Goal: Information Seeking & Learning: Learn about a topic

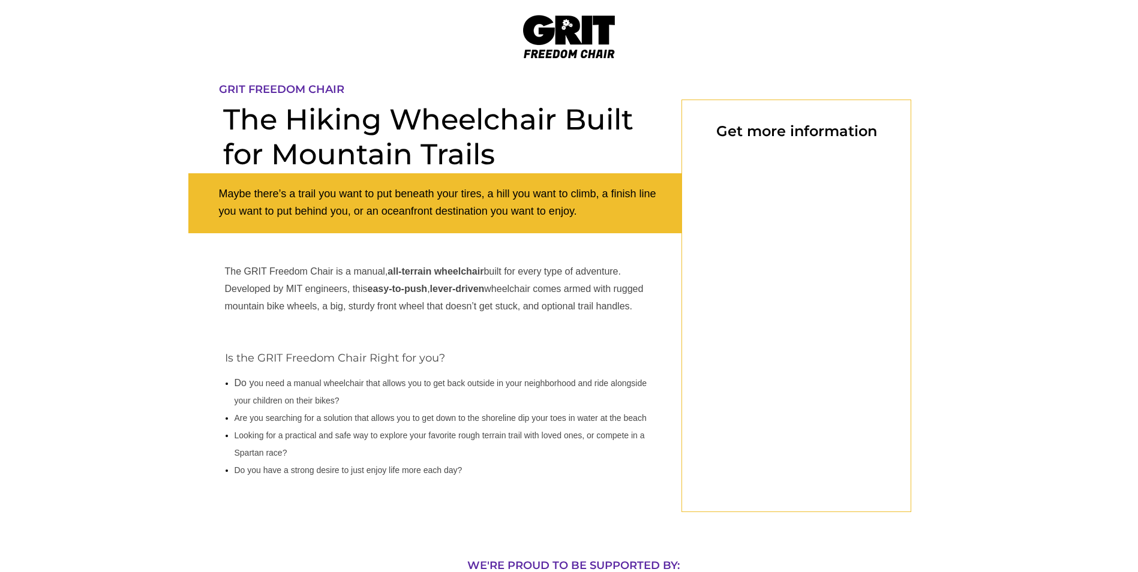
scroll to position [100, 0]
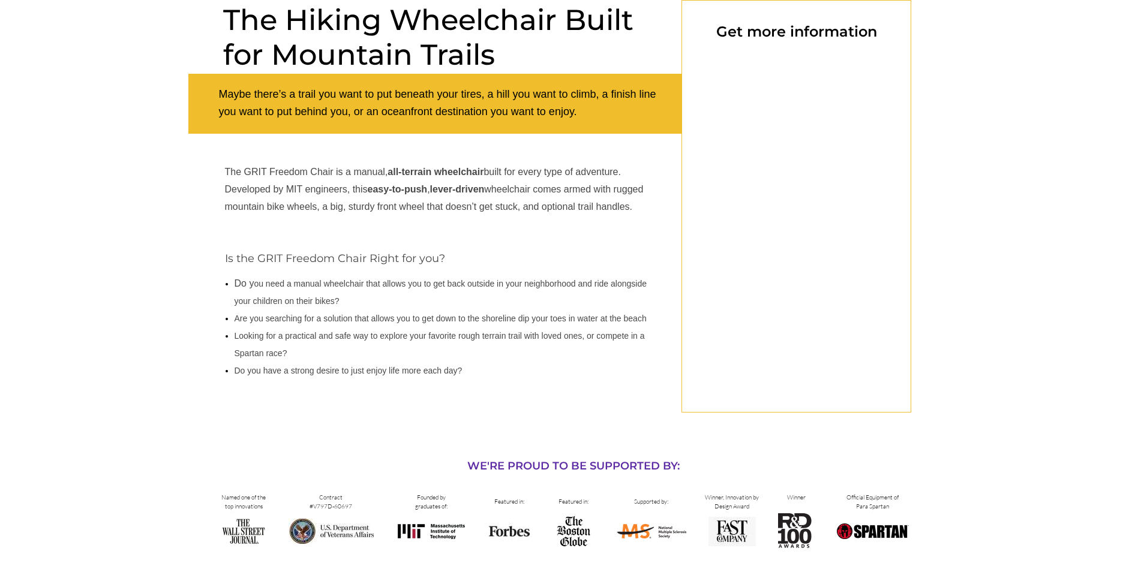
select select "US"
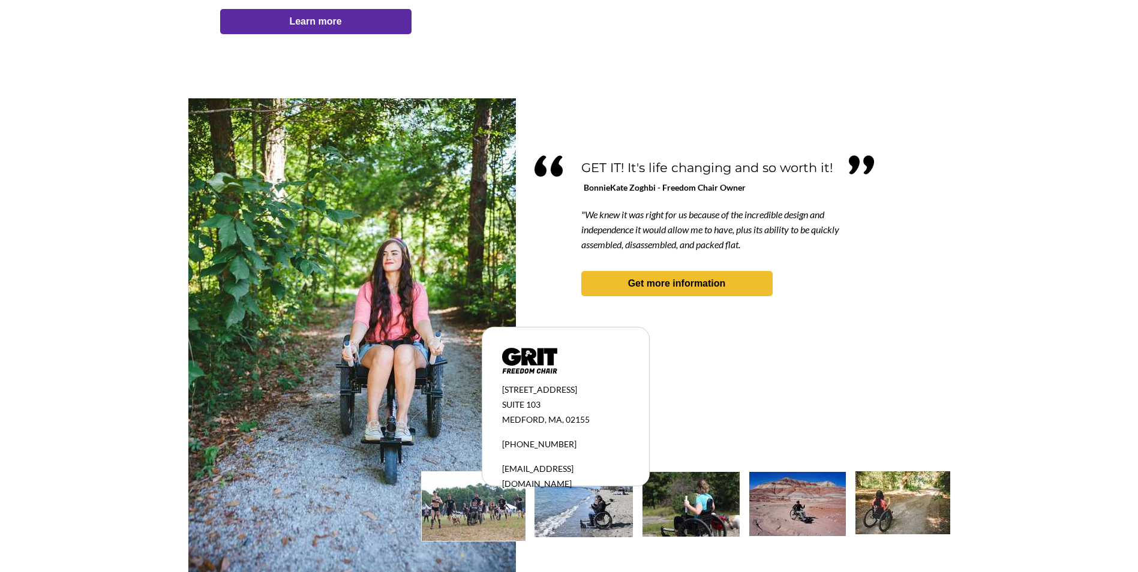
scroll to position [987, 0]
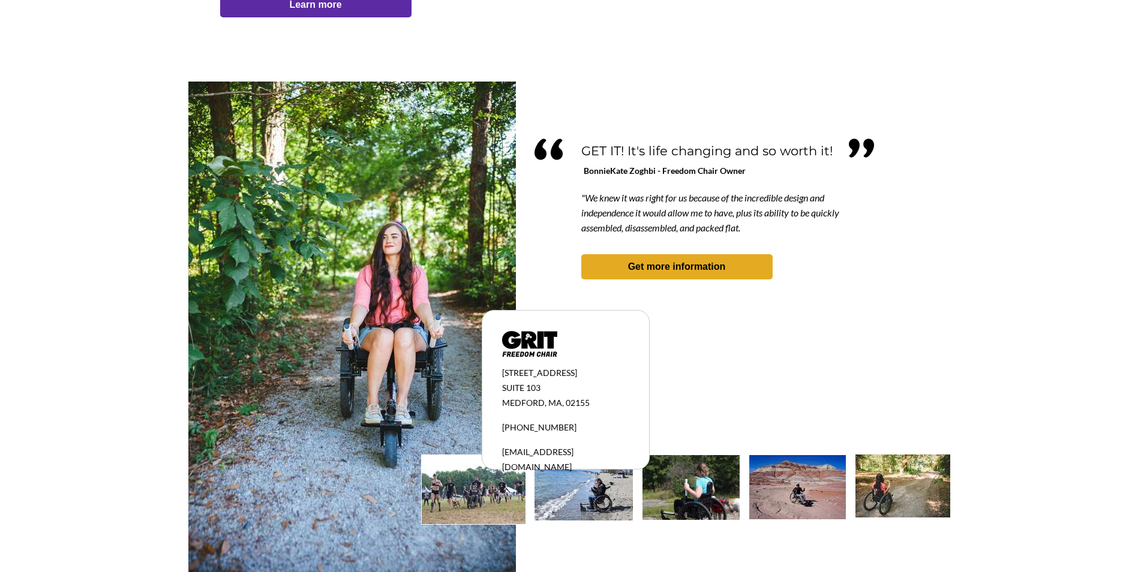
click at [662, 259] on link "Get more information" at bounding box center [676, 266] width 191 height 25
click at [695, 263] on strong "Get more information" at bounding box center [677, 267] width 98 height 10
click at [889, 492] on img at bounding box center [902, 486] width 95 height 63
click at [911, 480] on img at bounding box center [902, 486] width 95 height 63
click at [911, 478] on img at bounding box center [902, 486] width 95 height 63
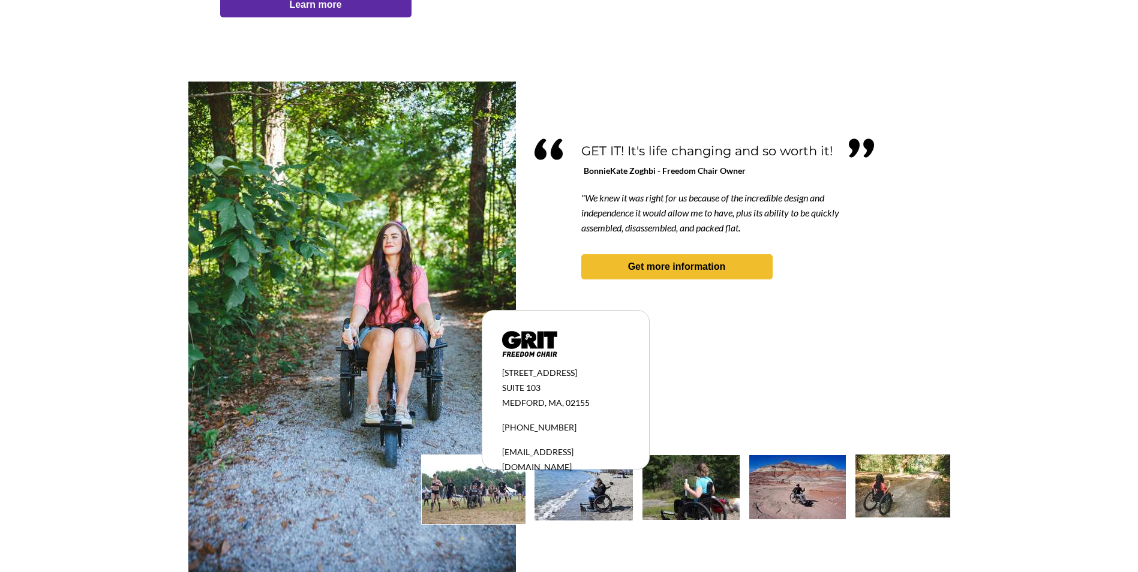
click at [910, 478] on img at bounding box center [902, 486] width 95 height 63
click at [608, 489] on img at bounding box center [583, 487] width 98 height 65
click at [486, 492] on img at bounding box center [474, 489] width 104 height 69
click at [486, 490] on img at bounding box center [474, 489] width 104 height 69
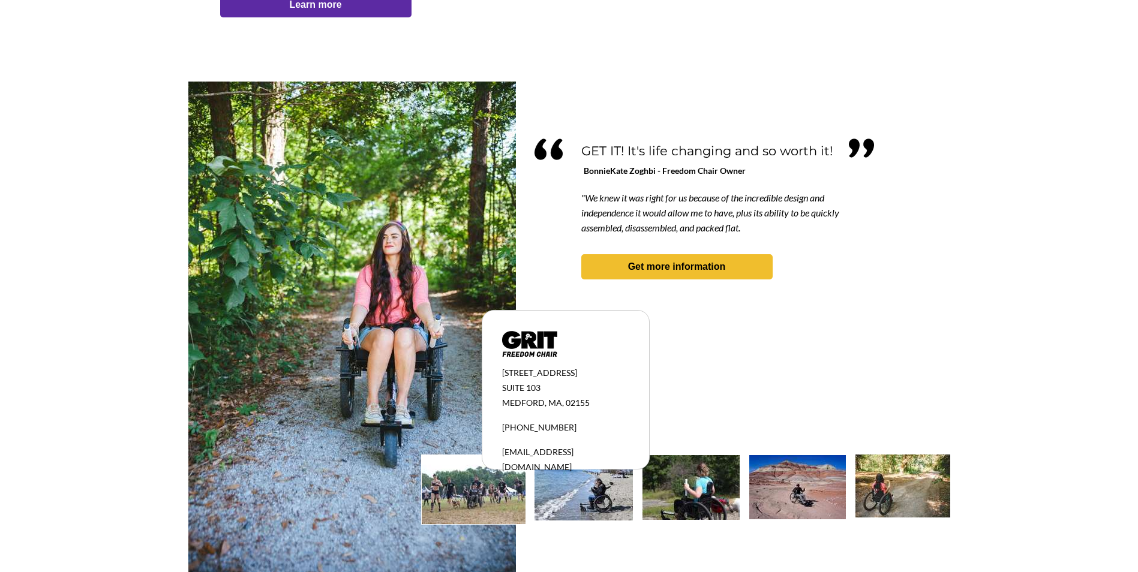
click at [486, 490] on img at bounding box center [474, 489] width 104 height 69
click at [561, 481] on img at bounding box center [583, 487] width 98 height 65
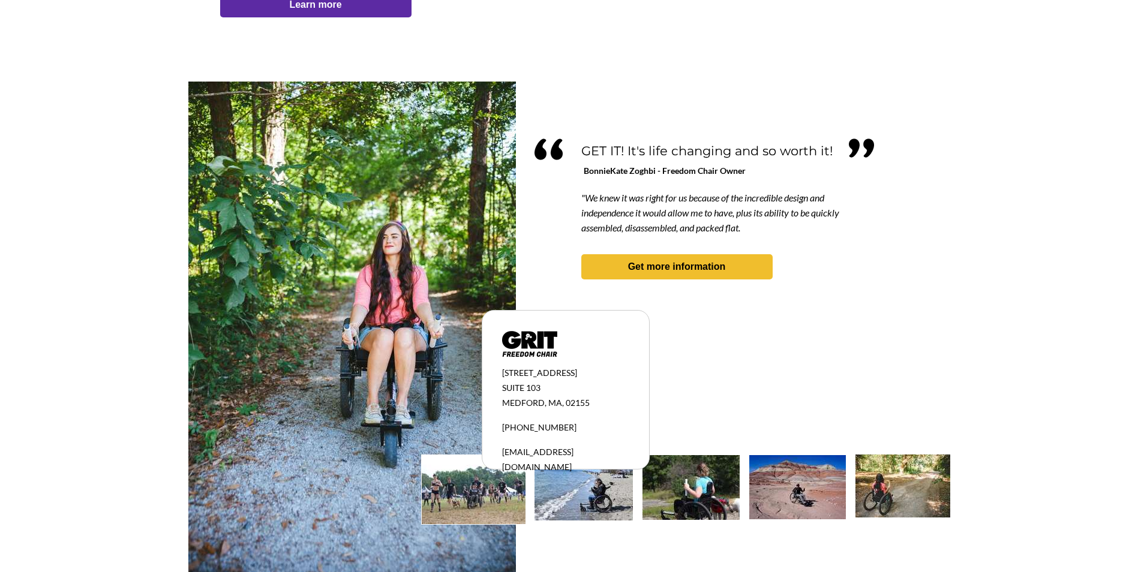
click at [562, 481] on img at bounding box center [583, 487] width 98 height 65
click at [524, 452] on span "[EMAIL_ADDRESS][DOMAIN_NAME]" at bounding box center [537, 459] width 71 height 25
click at [671, 478] on img at bounding box center [690, 487] width 97 height 65
click at [707, 483] on img at bounding box center [690, 487] width 97 height 65
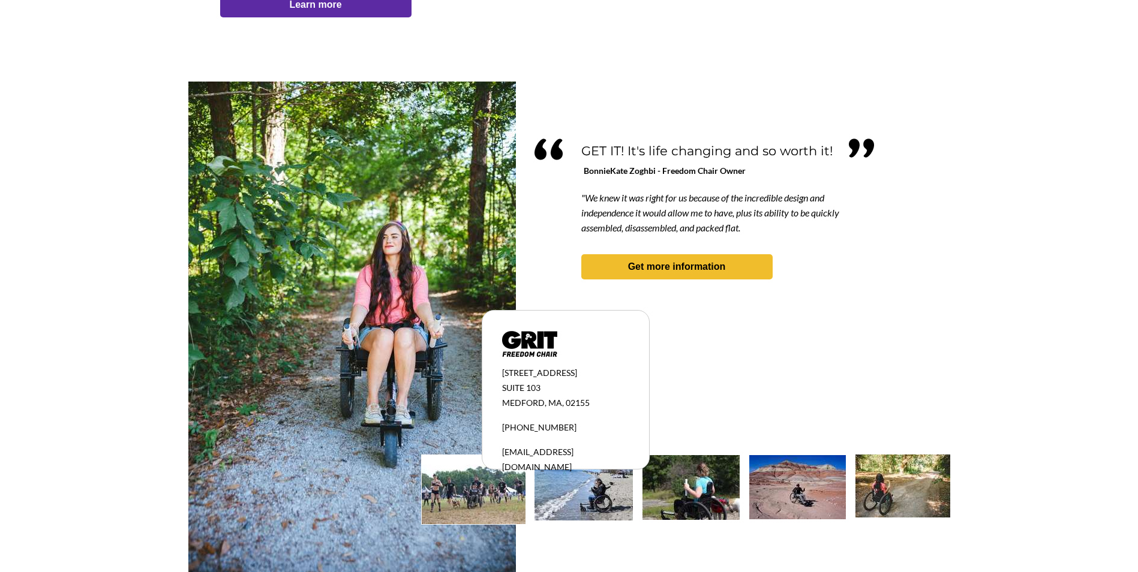
click at [709, 477] on img at bounding box center [690, 487] width 97 height 65
click at [713, 488] on img at bounding box center [690, 487] width 97 height 65
click at [796, 491] on img at bounding box center [797, 487] width 97 height 64
click at [796, 490] on img at bounding box center [797, 487] width 97 height 64
click at [794, 490] on img at bounding box center [797, 487] width 97 height 64
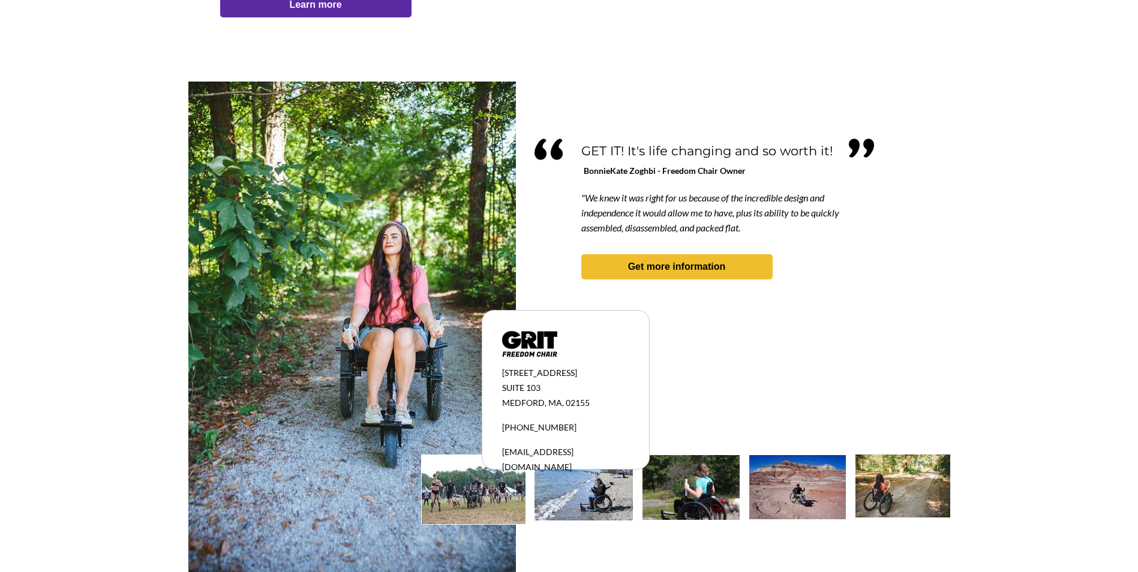
click at [793, 490] on img at bounding box center [797, 487] width 97 height 64
click at [792, 491] on img at bounding box center [797, 487] width 97 height 64
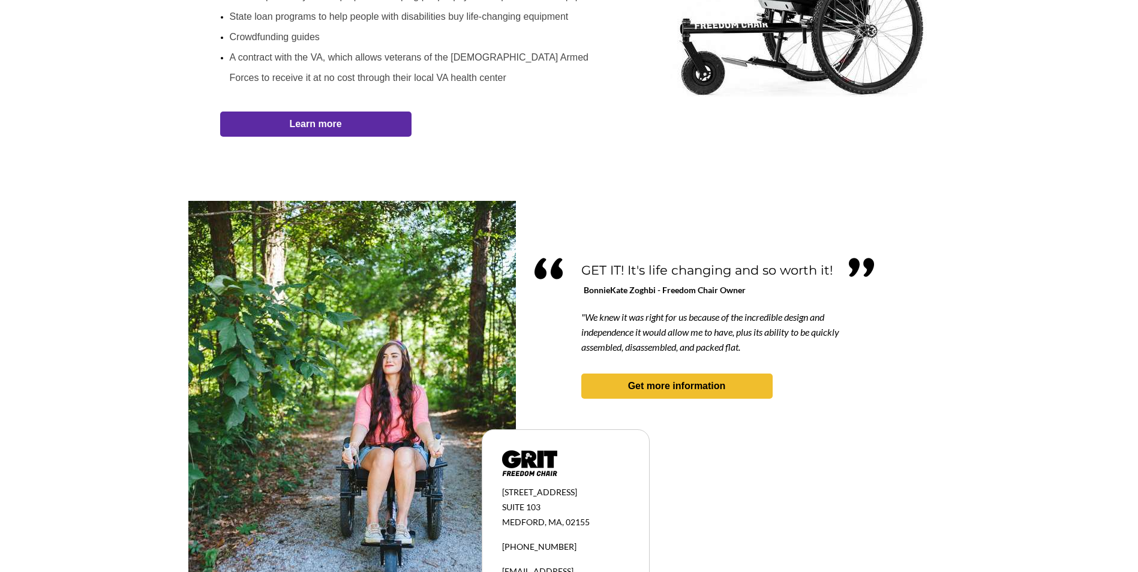
scroll to position [867, 0]
click at [317, 123] on strong "Learn more" at bounding box center [315, 124] width 52 height 10
